Goal: Task Accomplishment & Management: Manage account settings

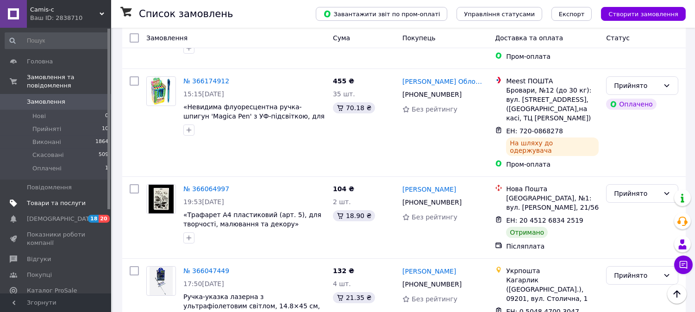
click at [42, 199] on span "Товари та послуги" at bounding box center [56, 203] width 59 height 8
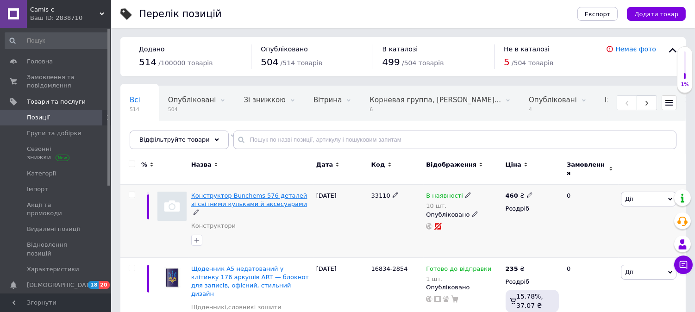
click at [218, 197] on span "Конструктор Bunchems 576 деталей зі світними кульками й аксесуарами" at bounding box center [249, 199] width 116 height 15
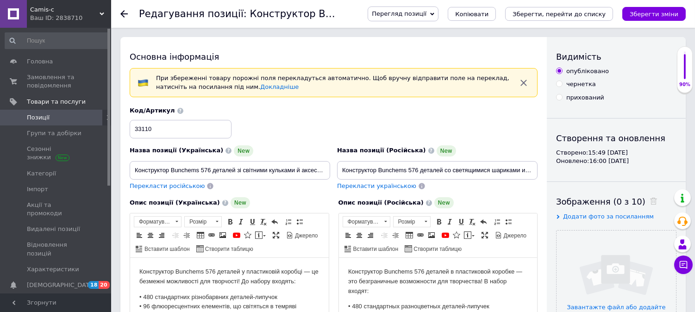
scroll to position [103, 0]
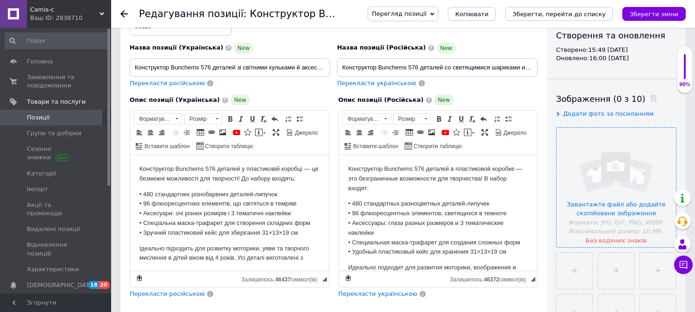
click at [622, 187] on input "file" at bounding box center [616, 187] width 119 height 119
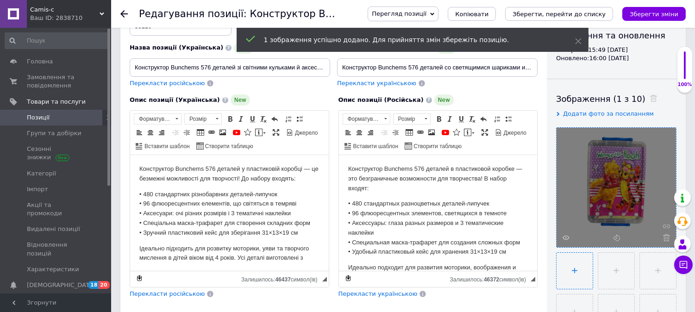
click at [576, 271] on input "file" at bounding box center [575, 271] width 36 height 36
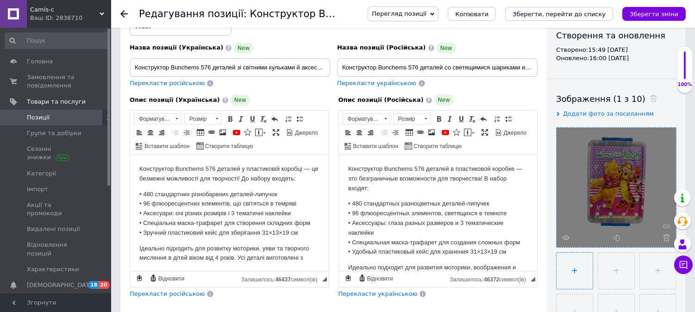
type input "C:\fakepath\33110-2.jpg"
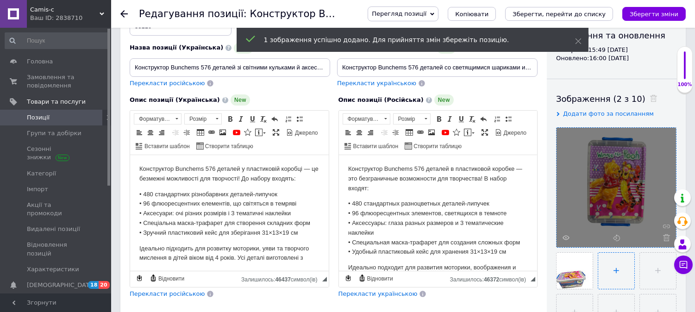
click at [611, 275] on input "file" at bounding box center [616, 271] width 36 height 36
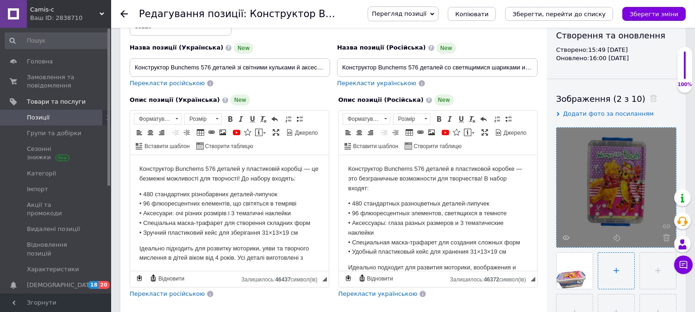
type input "C:\fakepath\33110-1.jpg"
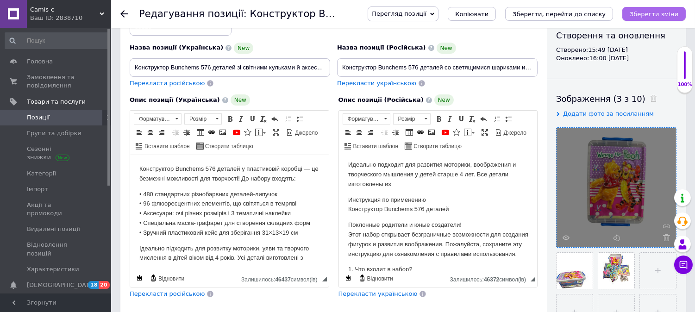
click at [658, 13] on icon "Зберегти зміни" at bounding box center [654, 14] width 49 height 7
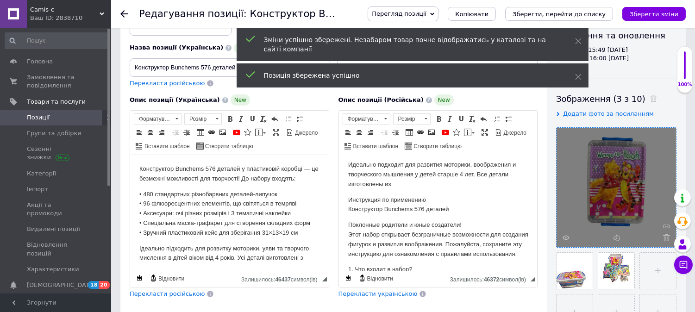
click at [427, 11] on span "Перегляд позиції" at bounding box center [399, 13] width 55 height 7
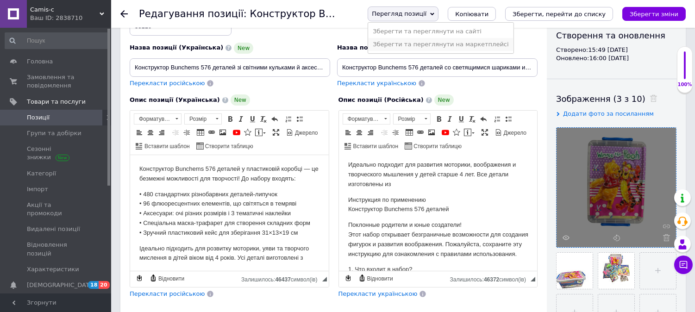
click at [450, 47] on li "Зберегти та переглянути на маркетплейсі" at bounding box center [440, 44] width 145 height 13
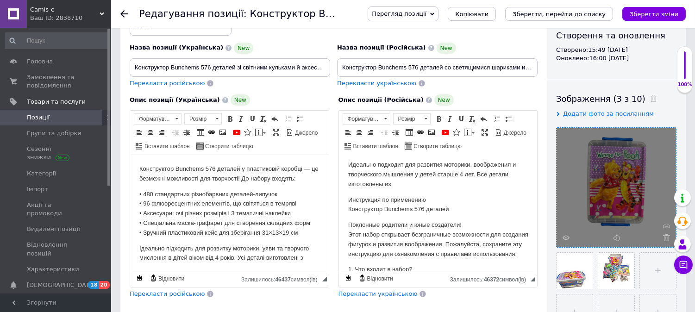
click at [590, 176] on div at bounding box center [616, 187] width 119 height 119
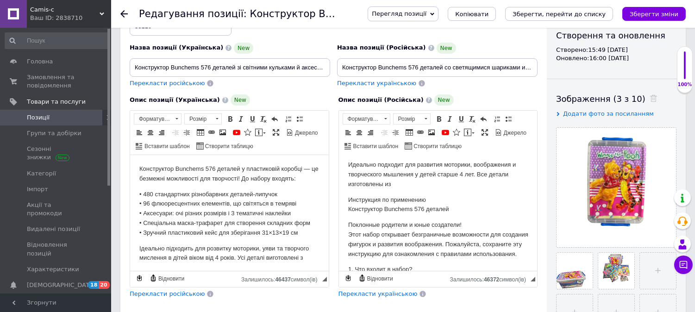
click at [651, 281] on ul at bounding box center [614, 310] width 125 height 125
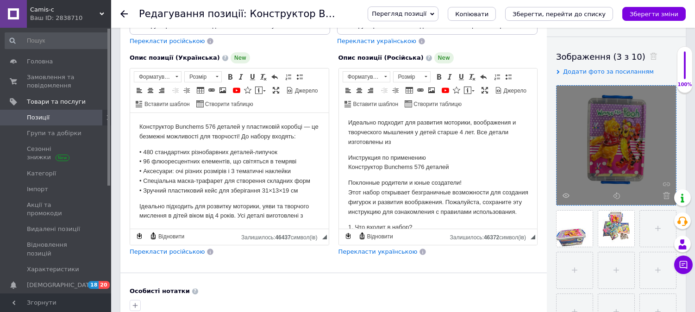
scroll to position [51, 0]
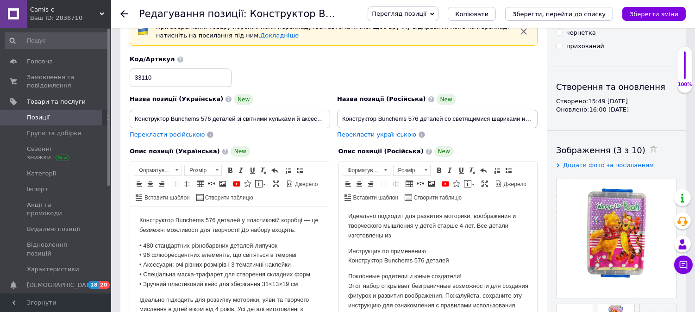
click at [439, 11] on span "Перегляд позиції" at bounding box center [403, 13] width 71 height 15
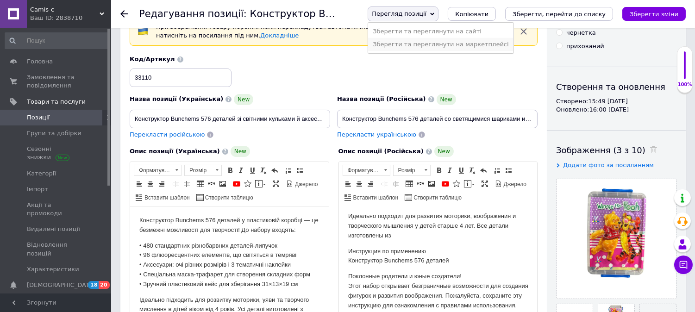
click at [444, 44] on li "Зберегти та переглянути на маркетплейсі" at bounding box center [440, 44] width 145 height 13
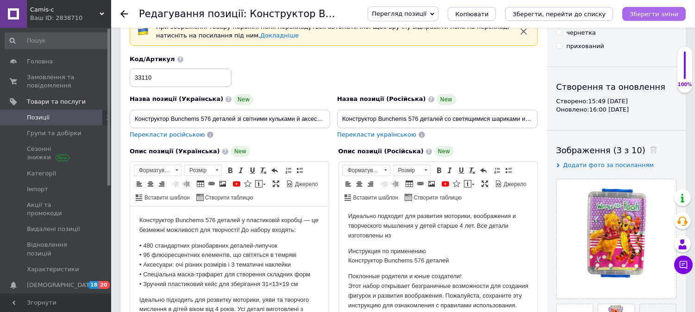
click at [651, 14] on icon "Зберегти зміни" at bounding box center [654, 14] width 49 height 7
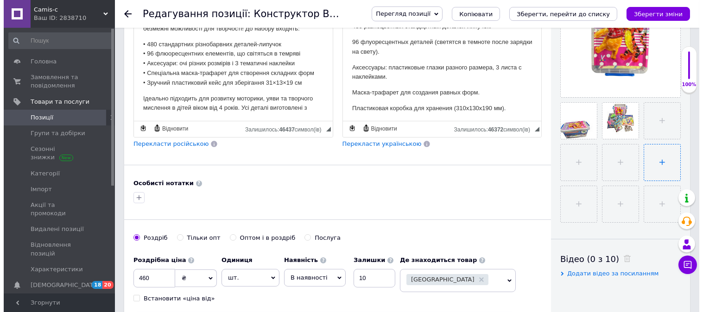
scroll to position [257, 0]
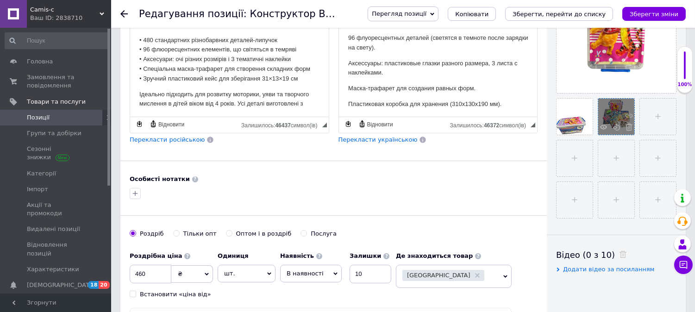
click at [614, 119] on div at bounding box center [616, 117] width 36 height 36
click at [605, 126] on icon at bounding box center [603, 127] width 7 height 7
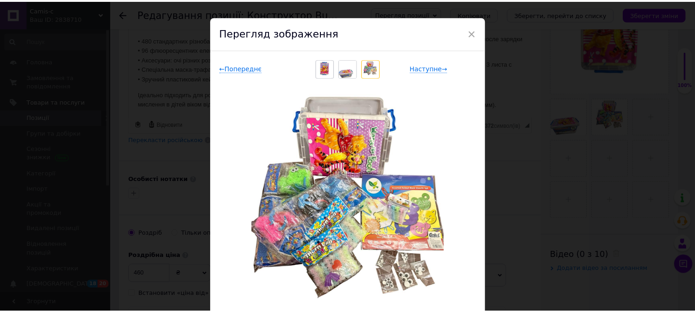
scroll to position [0, 0]
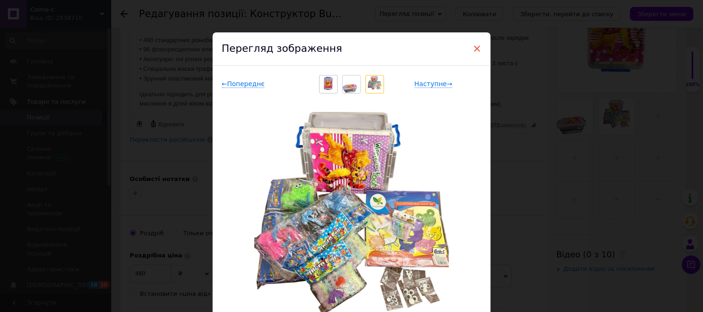
drag, startPoint x: 477, startPoint y: 52, endPoint x: 149, endPoint y: 54, distance: 328.4
click at [477, 52] on span "×" at bounding box center [477, 49] width 8 height 16
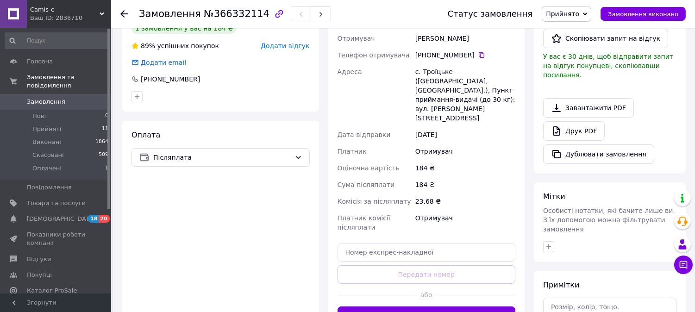
scroll to position [354, 0]
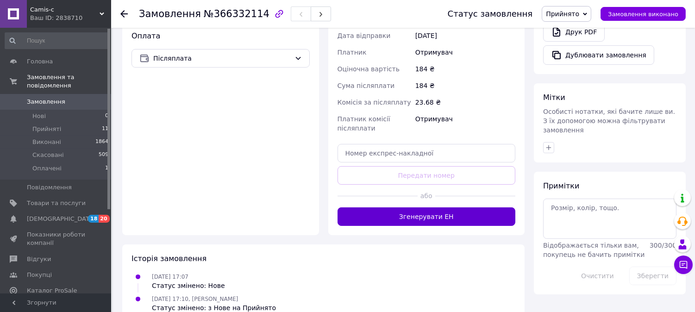
click at [414, 207] on button "Згенерувати ЕН" at bounding box center [427, 216] width 178 height 19
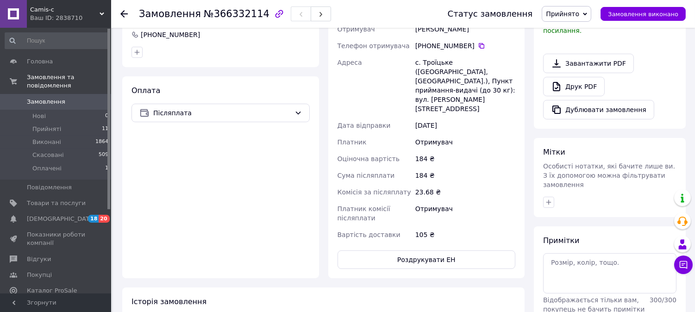
scroll to position [303, 0]
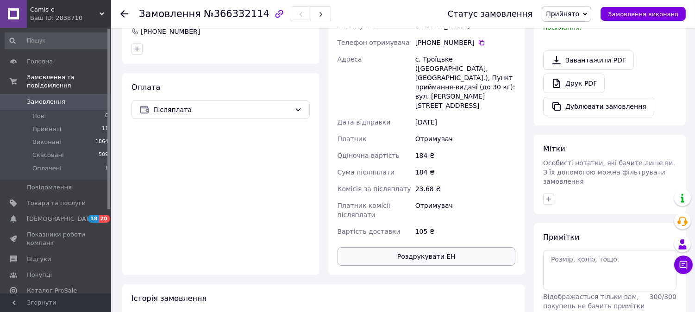
click at [421, 247] on button "Роздрукувати ЕН" at bounding box center [427, 256] width 178 height 19
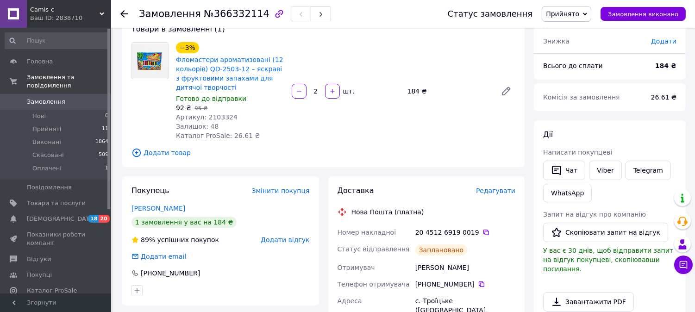
scroll to position [0, 0]
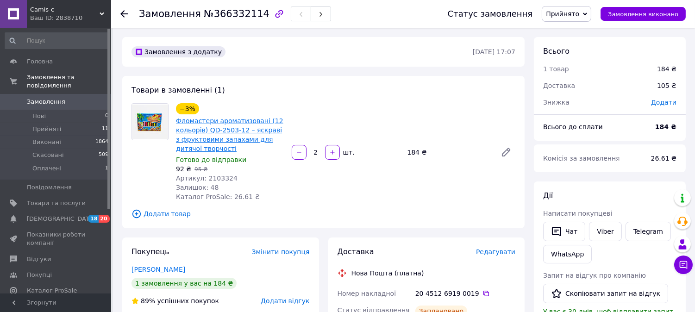
click at [196, 135] on link "Фломастери ароматизовані (12 кольорів) QD-2503-12 – яскраві з фруктовими запаха…" at bounding box center [229, 134] width 107 height 35
click at [41, 199] on span "Товари та послуги" at bounding box center [56, 203] width 59 height 8
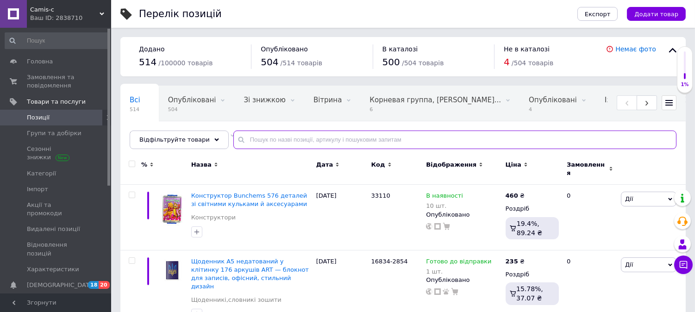
click at [255, 139] on input "text" at bounding box center [454, 140] width 443 height 19
type input "флом"
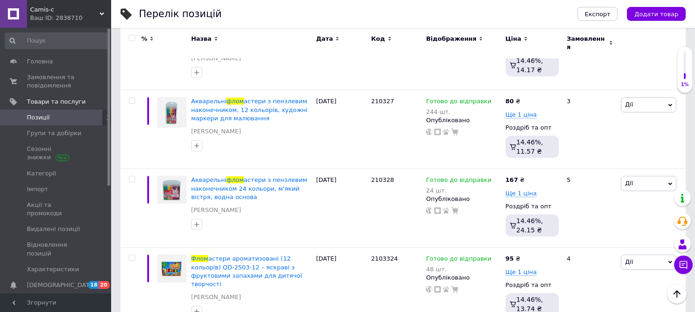
scroll to position [444, 0]
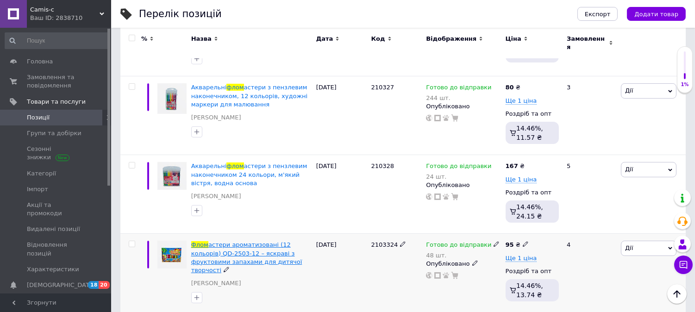
click at [222, 241] on span "астери ароматизовані (12 кольорів) QD-2503-12 – яскраві з фруктовими запахами д…" at bounding box center [246, 257] width 111 height 32
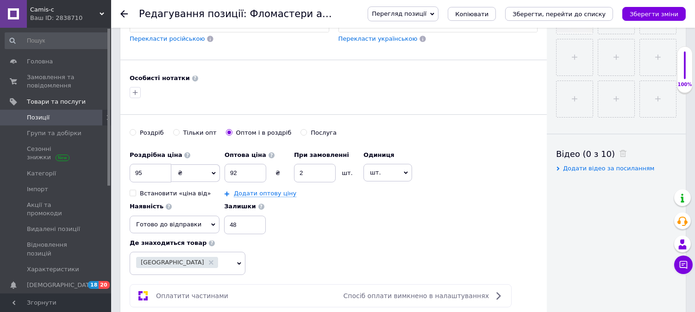
scroll to position [360, 0]
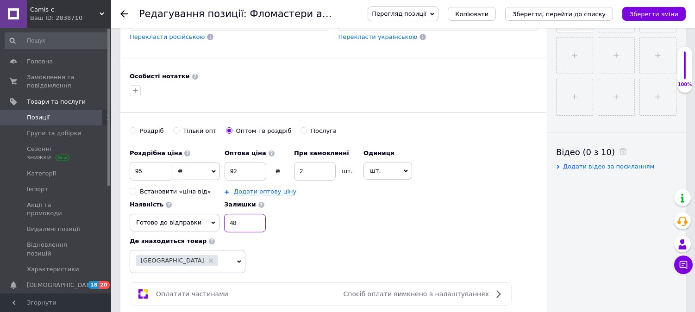
click at [235, 232] on input "48" at bounding box center [245, 223] width 42 height 19
type input "4"
type input "24"
click at [654, 9] on button "Зберегти зміни" at bounding box center [653, 14] width 63 height 14
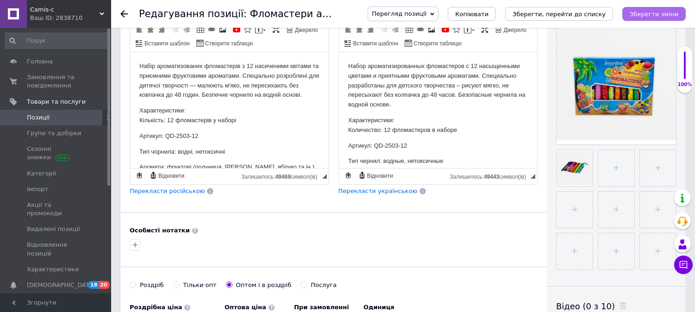
scroll to position [0, 0]
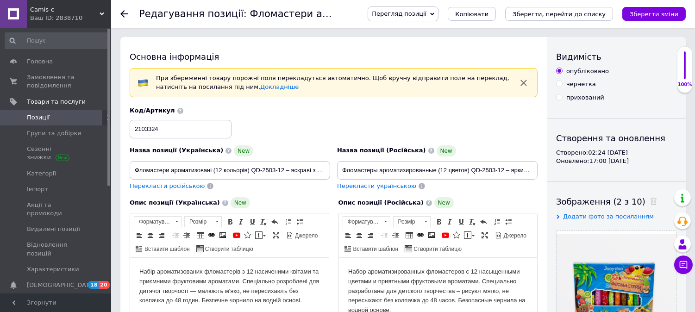
click at [121, 14] on use at bounding box center [123, 13] width 7 height 7
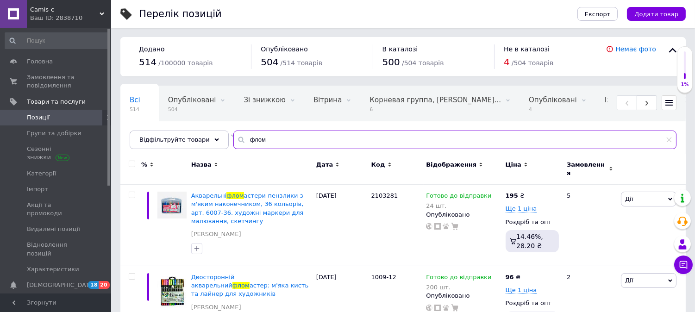
click at [271, 145] on input "флом" at bounding box center [454, 140] width 443 height 19
type input "ф"
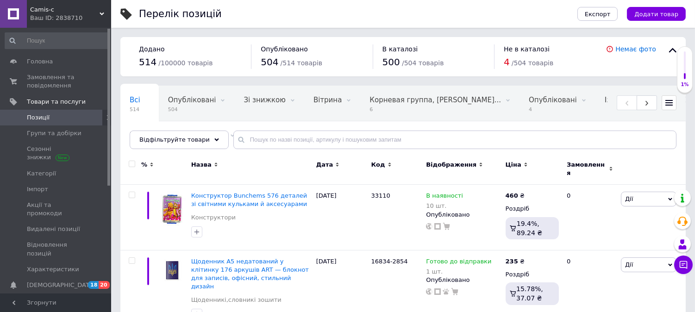
click at [658, 51] on div "Додано 514 / 100000 товарів Опубліковано 504 / 514 товарів В каталозі 500 / 504…" at bounding box center [409, 56] width 540 height 25
click at [647, 50] on link "Немає фото" at bounding box center [635, 48] width 41 height 7
